Goal: Task Accomplishment & Management: Use online tool/utility

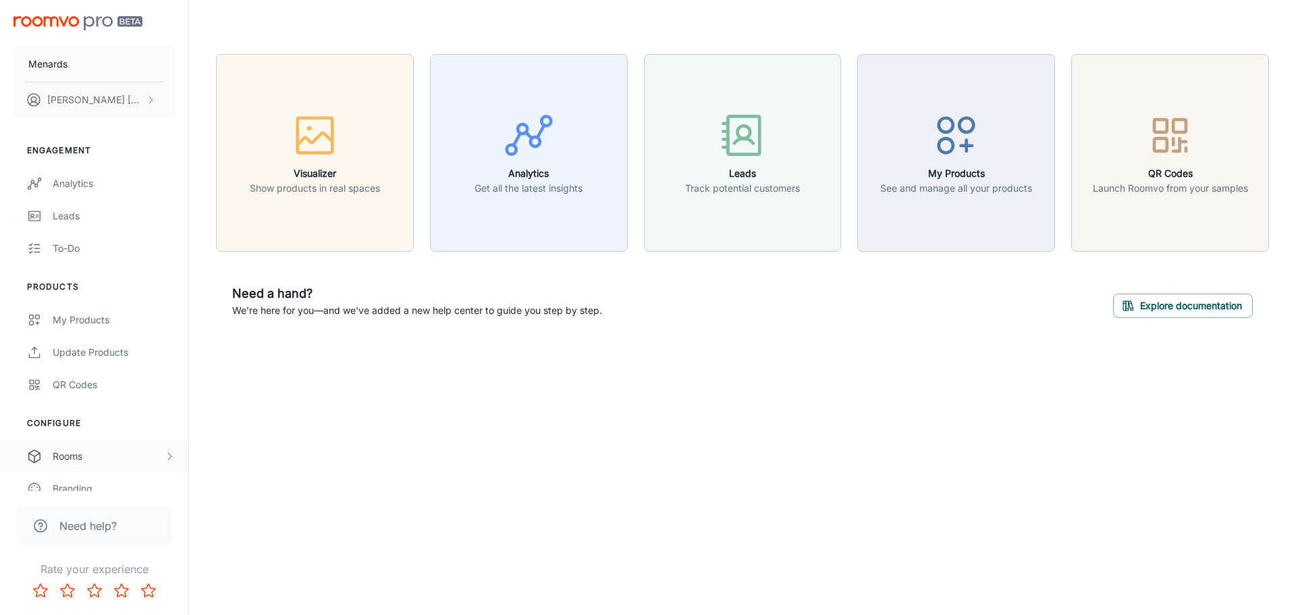
click at [90, 465] on div "Rooms" at bounding box center [94, 456] width 188 height 32
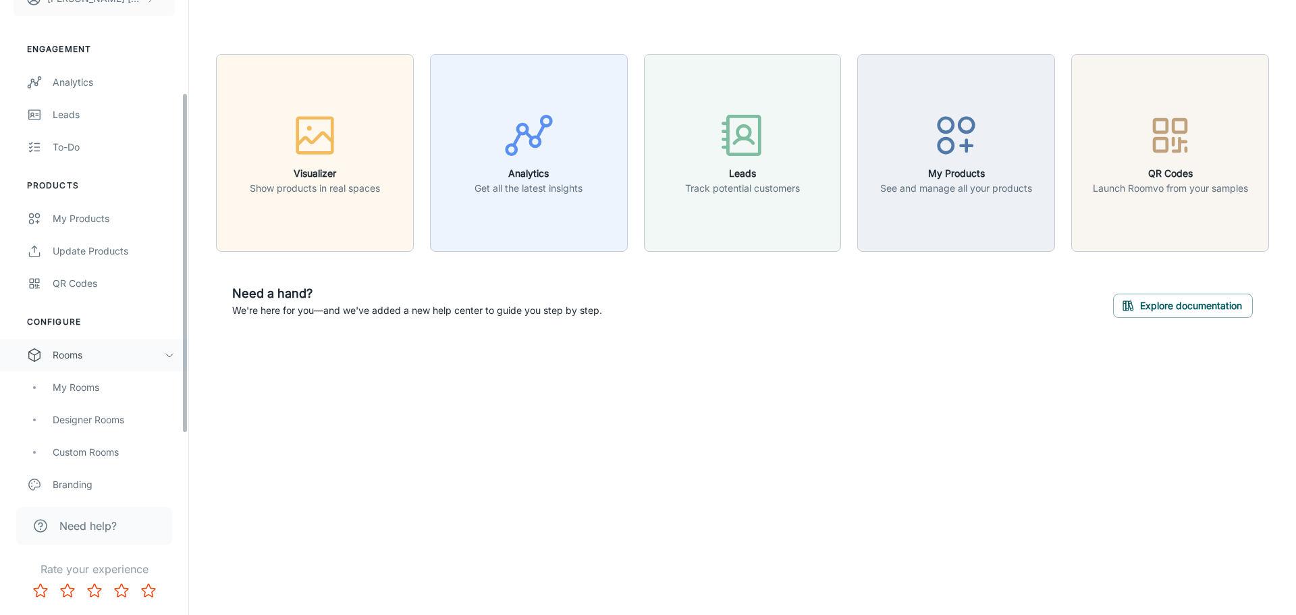
scroll to position [135, 0]
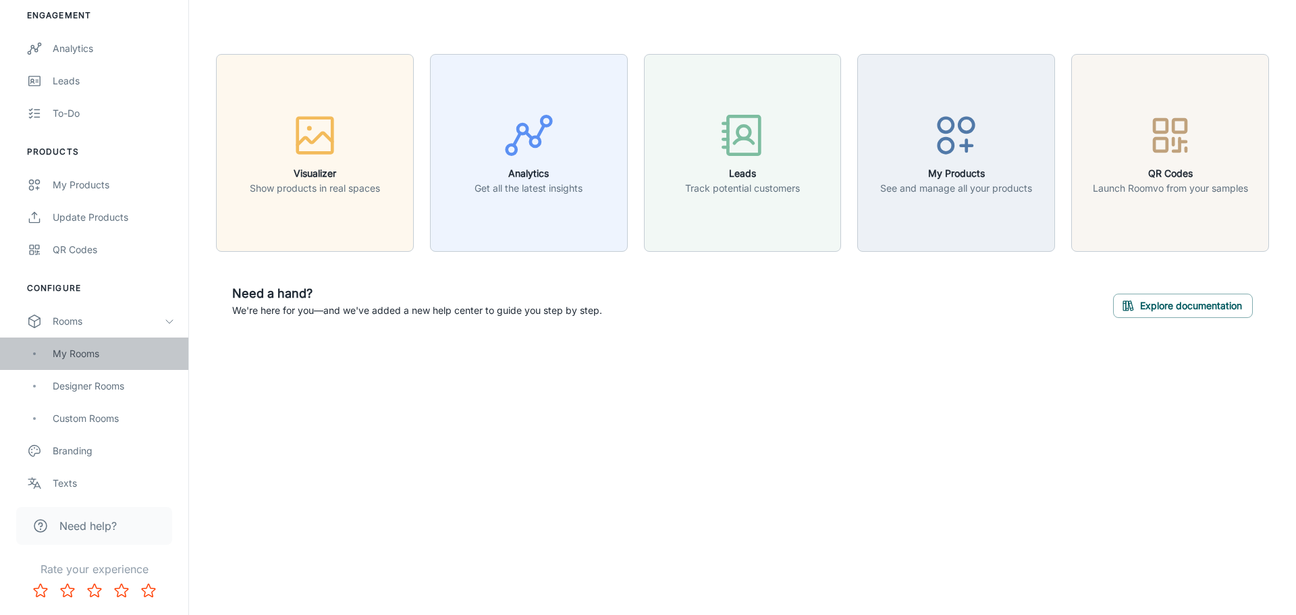
click at [90, 356] on div "My Rooms" at bounding box center [114, 353] width 122 height 15
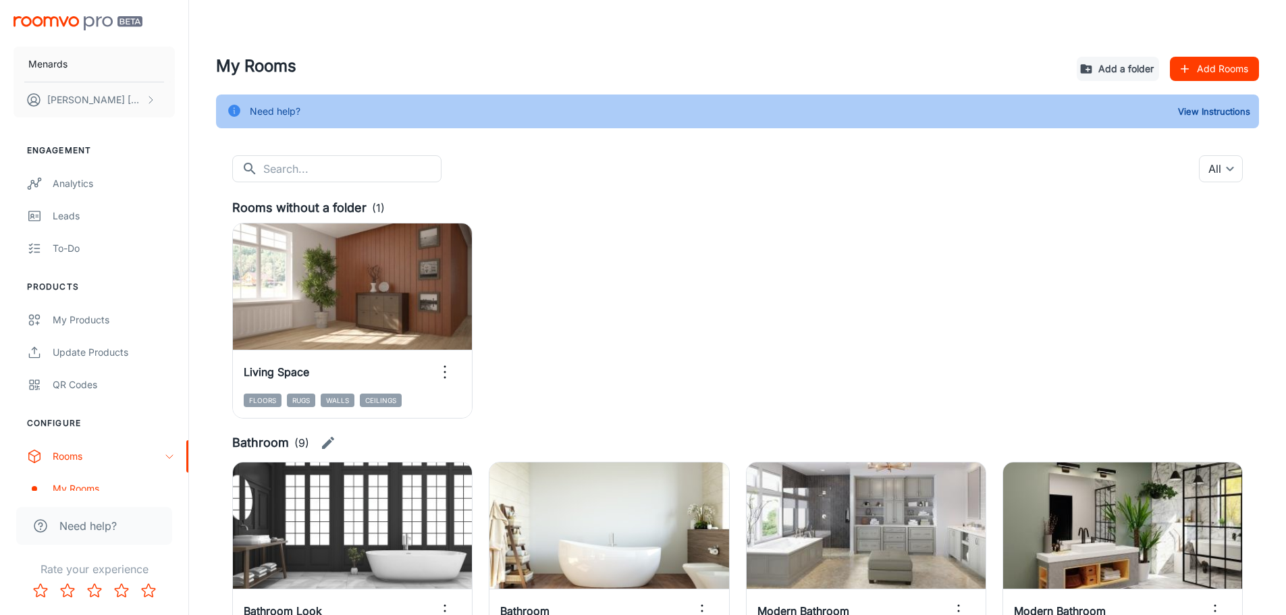
click at [1214, 69] on button "Add Rooms" at bounding box center [1213, 69] width 89 height 24
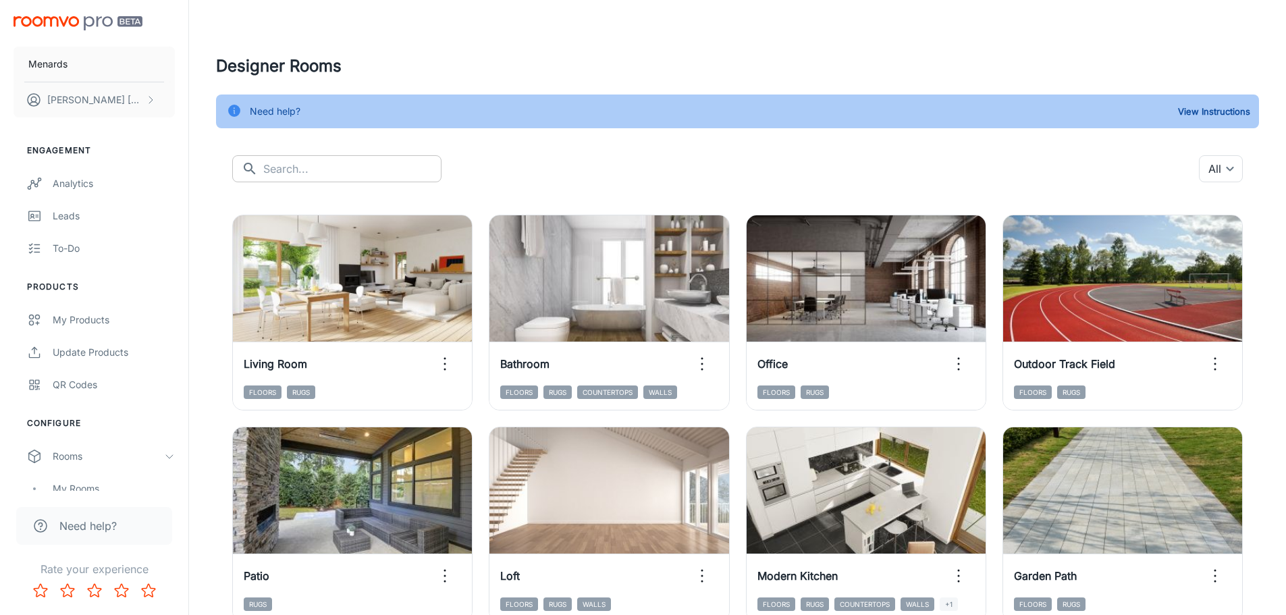
click at [314, 173] on input "text" at bounding box center [352, 168] width 178 height 27
type input "Garage"
